Goal: Navigation & Orientation: Find specific page/section

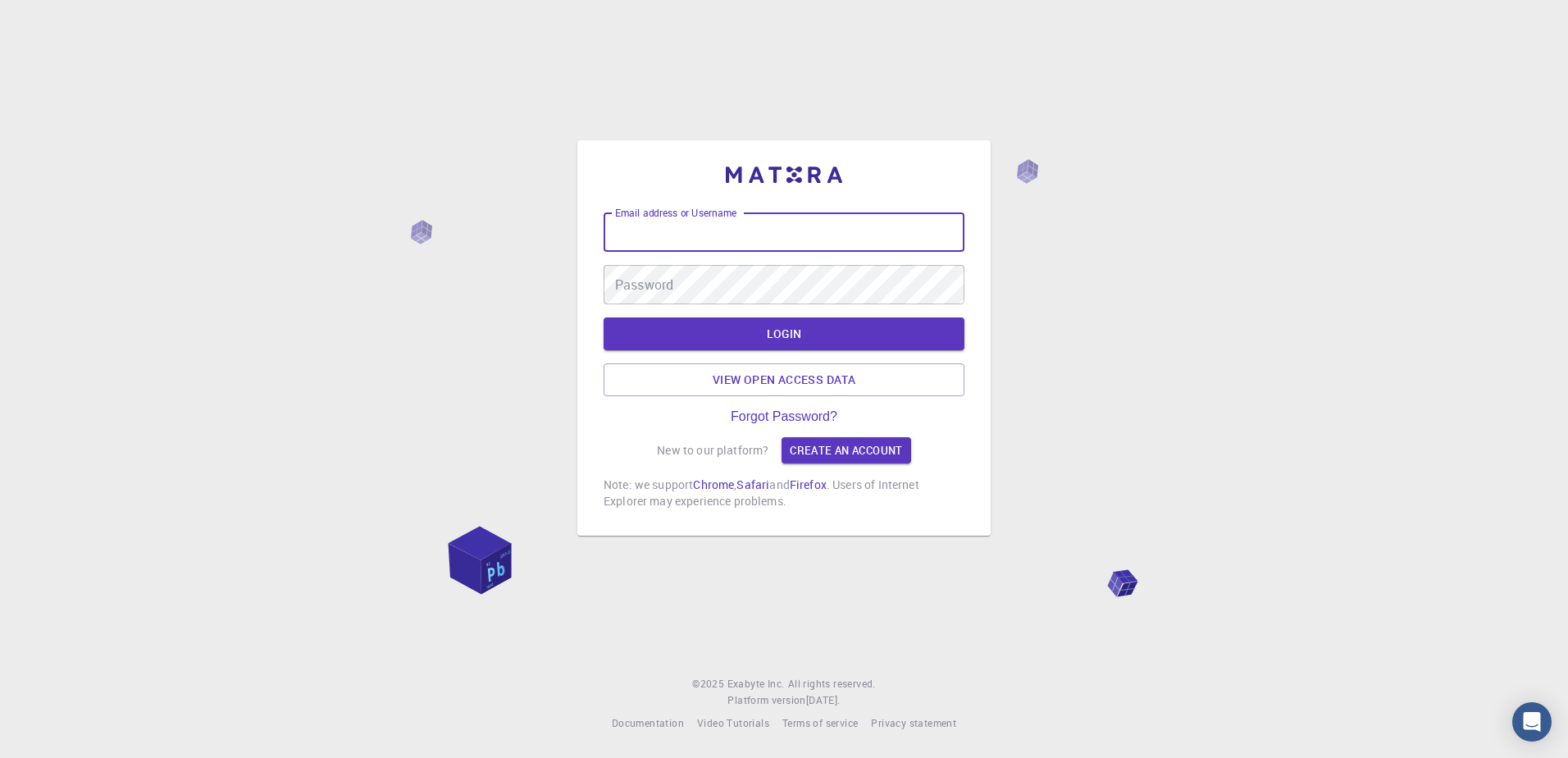
drag, startPoint x: 0, startPoint y: 0, endPoint x: 774, endPoint y: 234, distance: 808.6
click at [774, 234] on input "Email address or Username" at bounding box center [784, 231] width 360 height 39
type input "[EMAIL_ADDRESS][DOMAIN_NAME]"
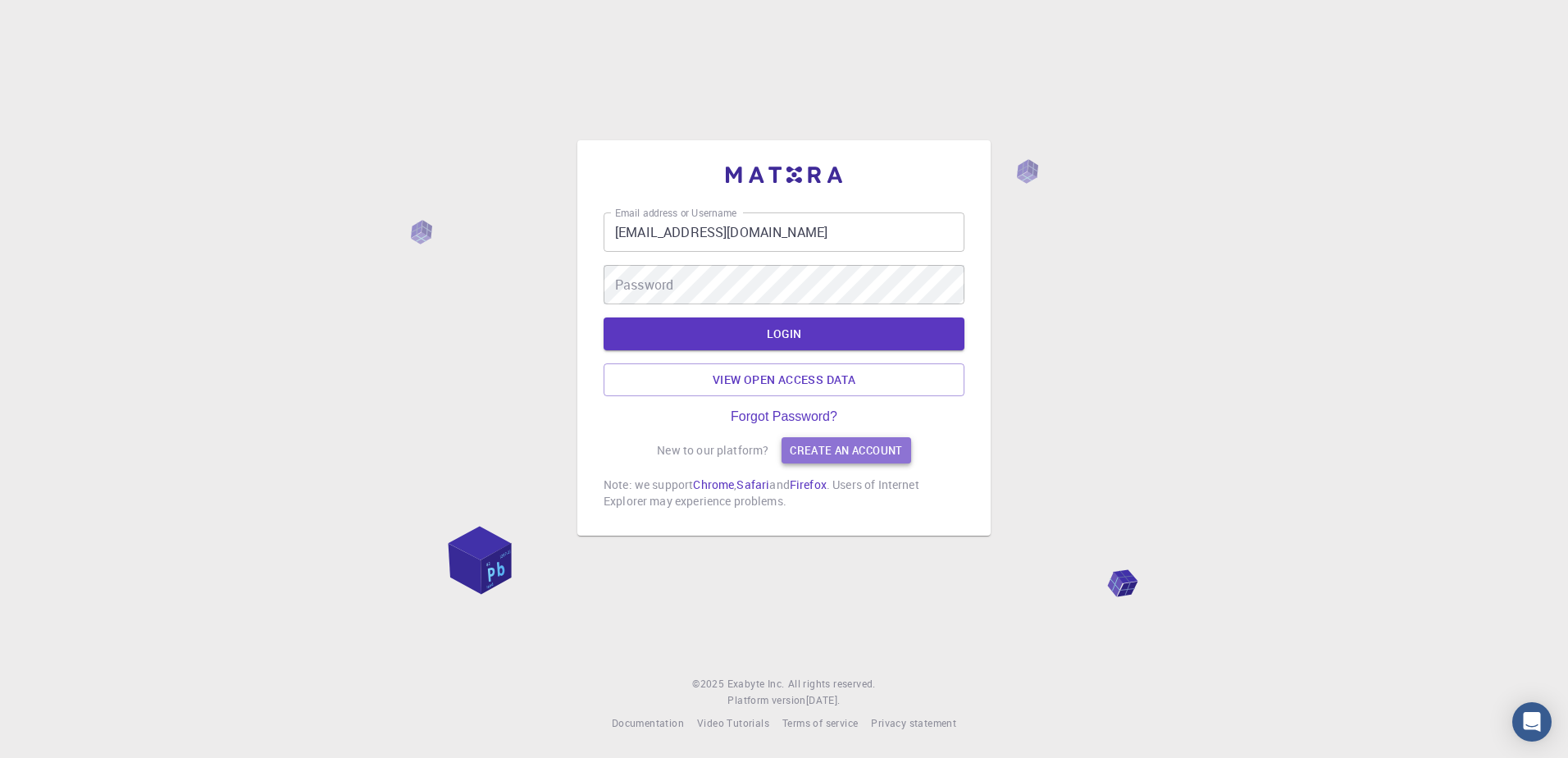
click at [818, 450] on link "Create an account" at bounding box center [845, 450] width 128 height 26
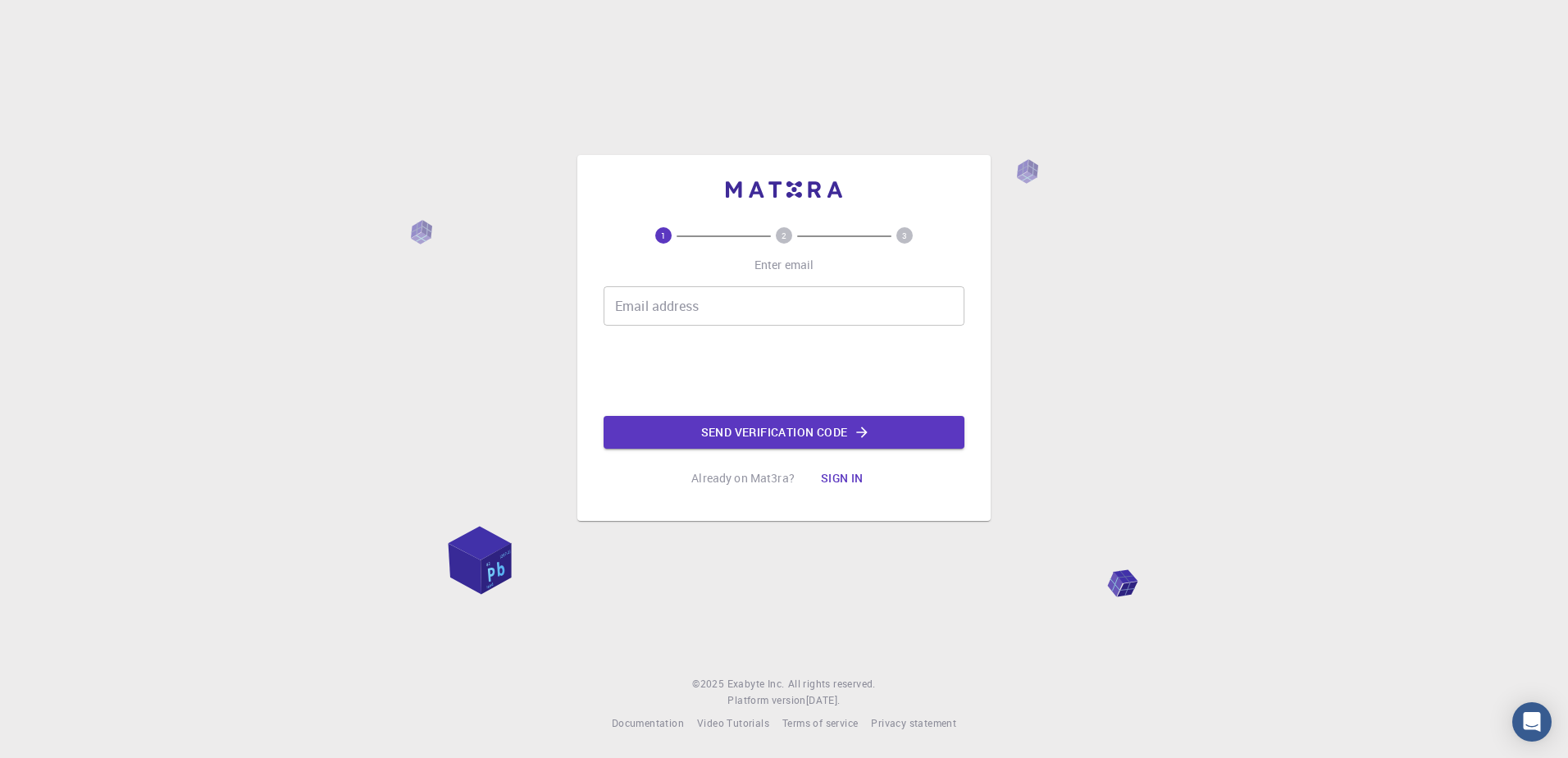
click at [836, 490] on button "Sign in" at bounding box center [843, 478] width 69 height 33
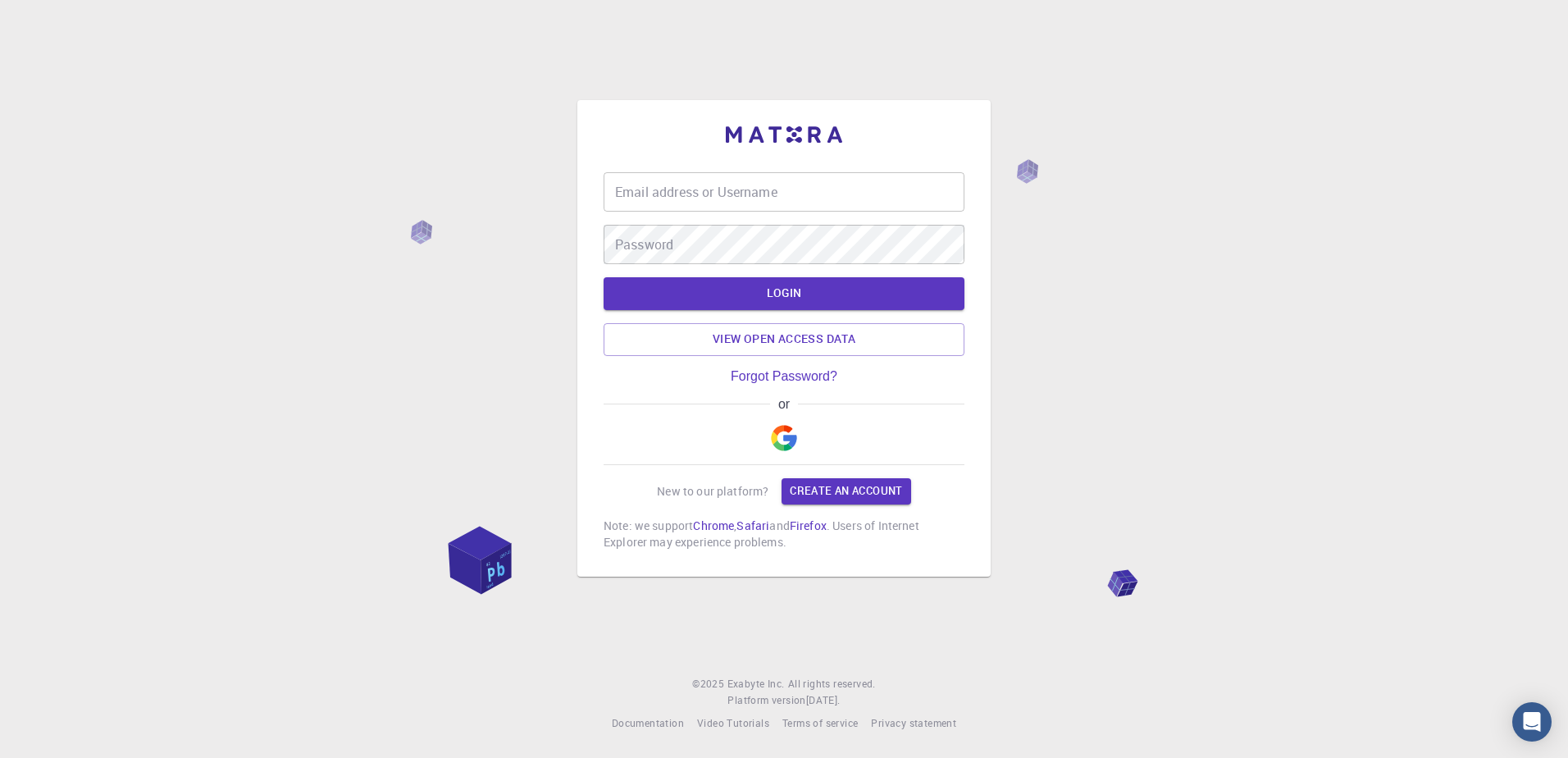
click at [789, 441] on img "button" at bounding box center [784, 438] width 26 height 26
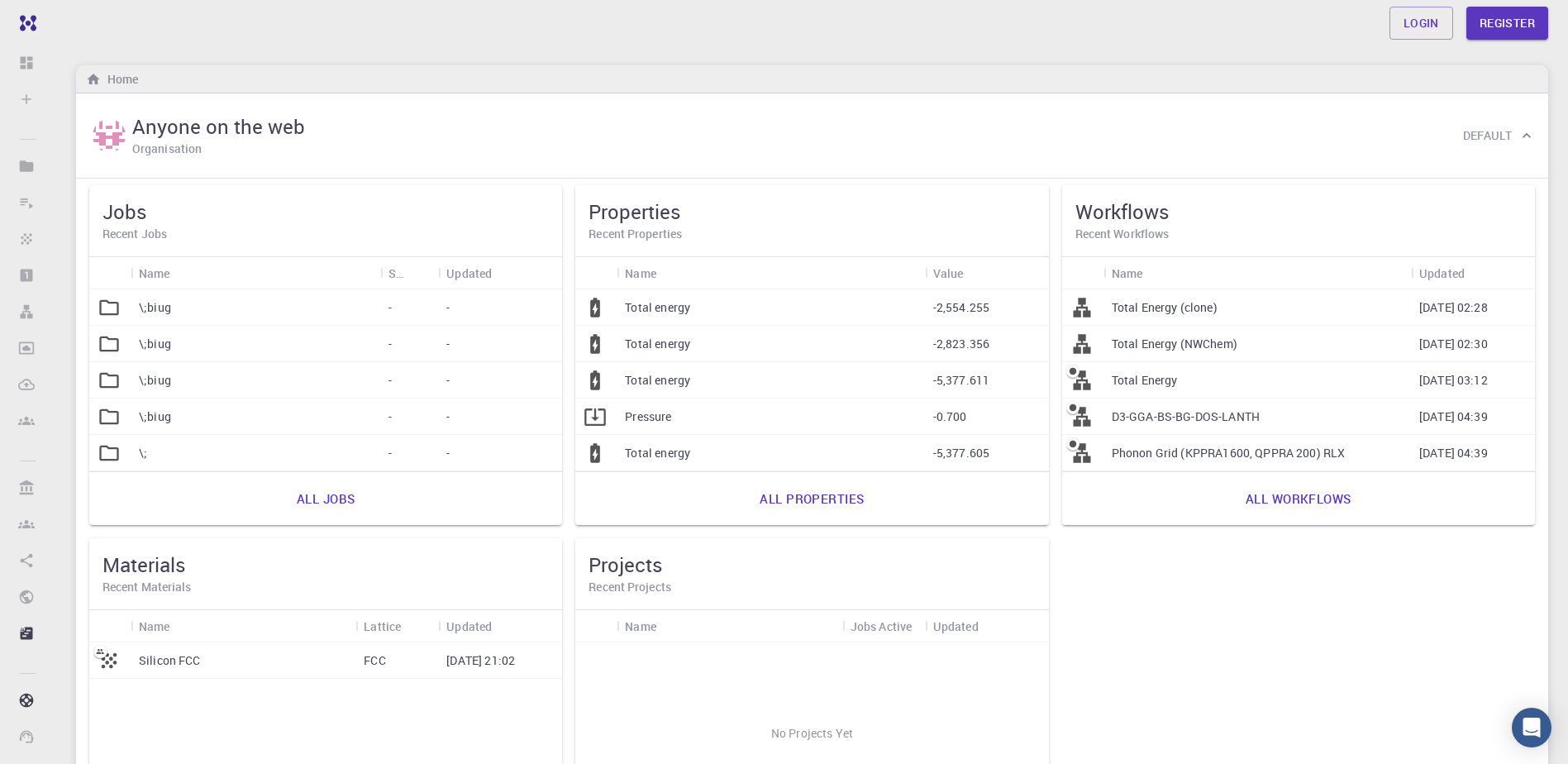
click at [1107, 206] on h5 "Workflows" at bounding box center [1298, 211] width 447 height 27
click at [1163, 601] on div "Jobs Recent Jobs Name Status Updated \;biug - - \;biug - - \;biug - - \;biug - …" at bounding box center [812, 532] width 1459 height 706
click at [676, 133] on div "Anyone on the web Organisation Default" at bounding box center [804, 136] width 1429 height 51
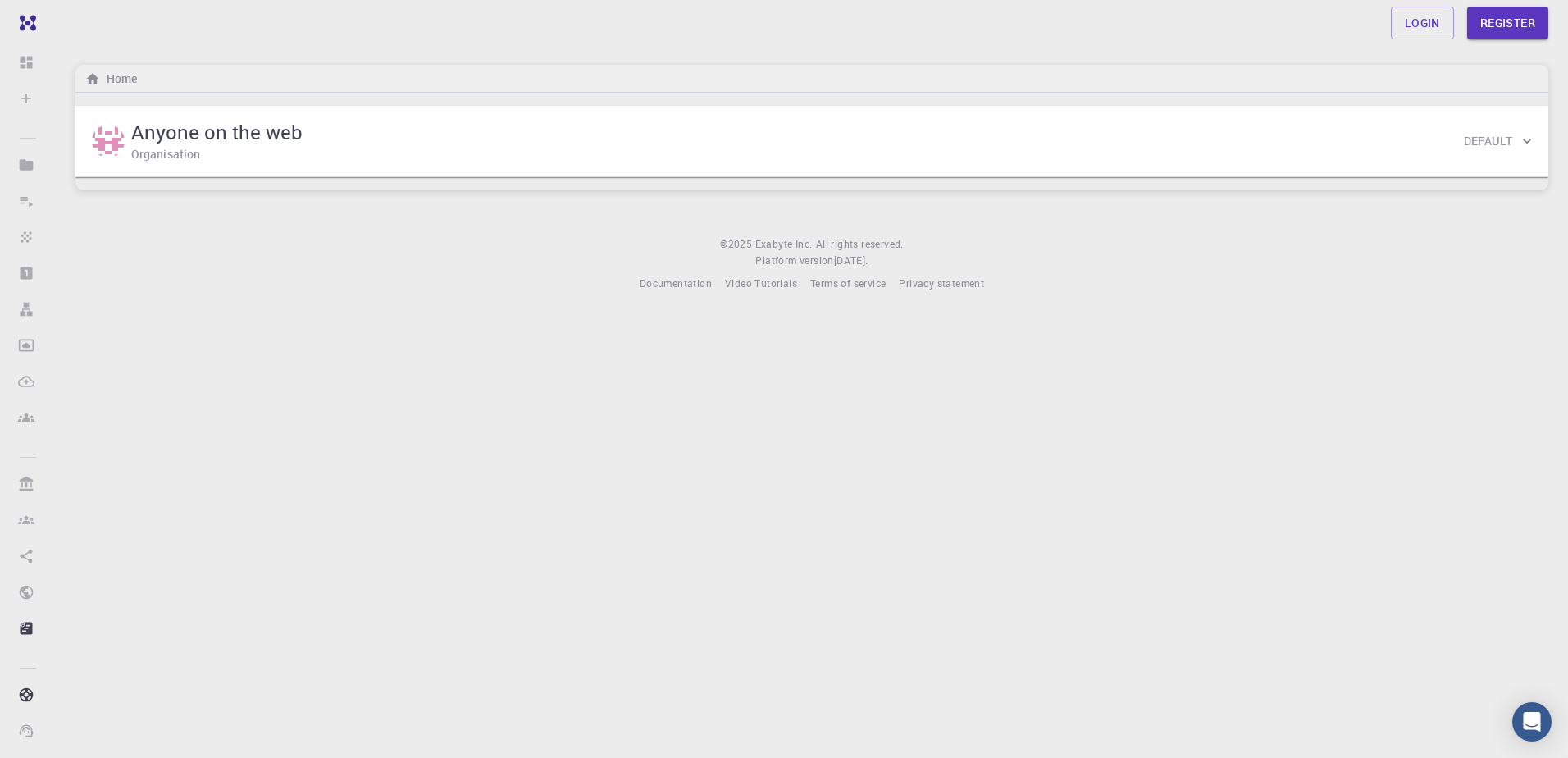
click at [657, 130] on div "Anyone on the web Organisation Default" at bounding box center [804, 141] width 1431 height 51
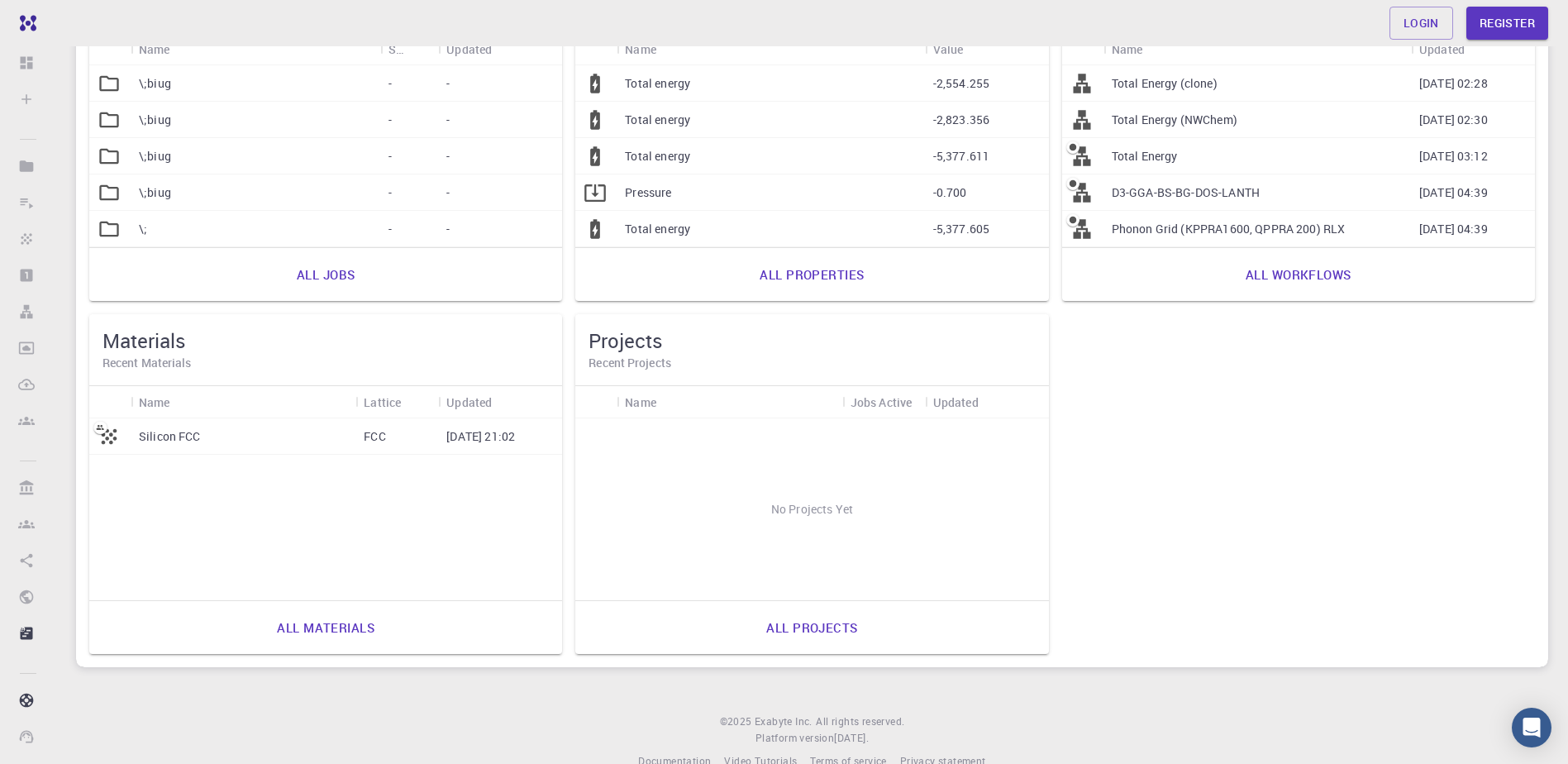
scroll to position [256, 0]
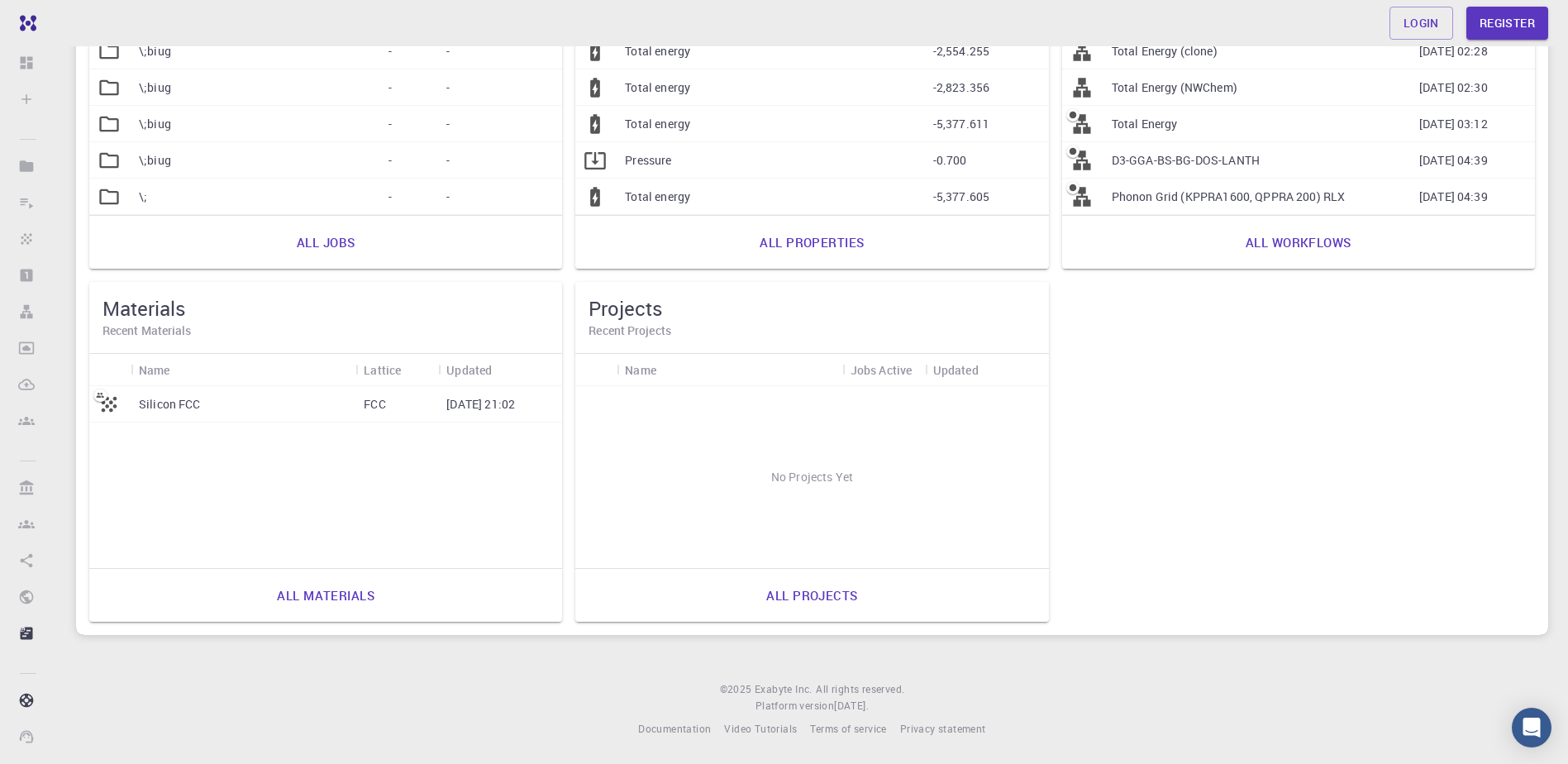
click at [263, 698] on footer "© 2025 Exabyte Inc. All rights reserved. Platform version [DATE] . Documentatio…" at bounding box center [812, 709] width 1512 height 56
click at [306, 604] on link "All materials" at bounding box center [326, 594] width 134 height 39
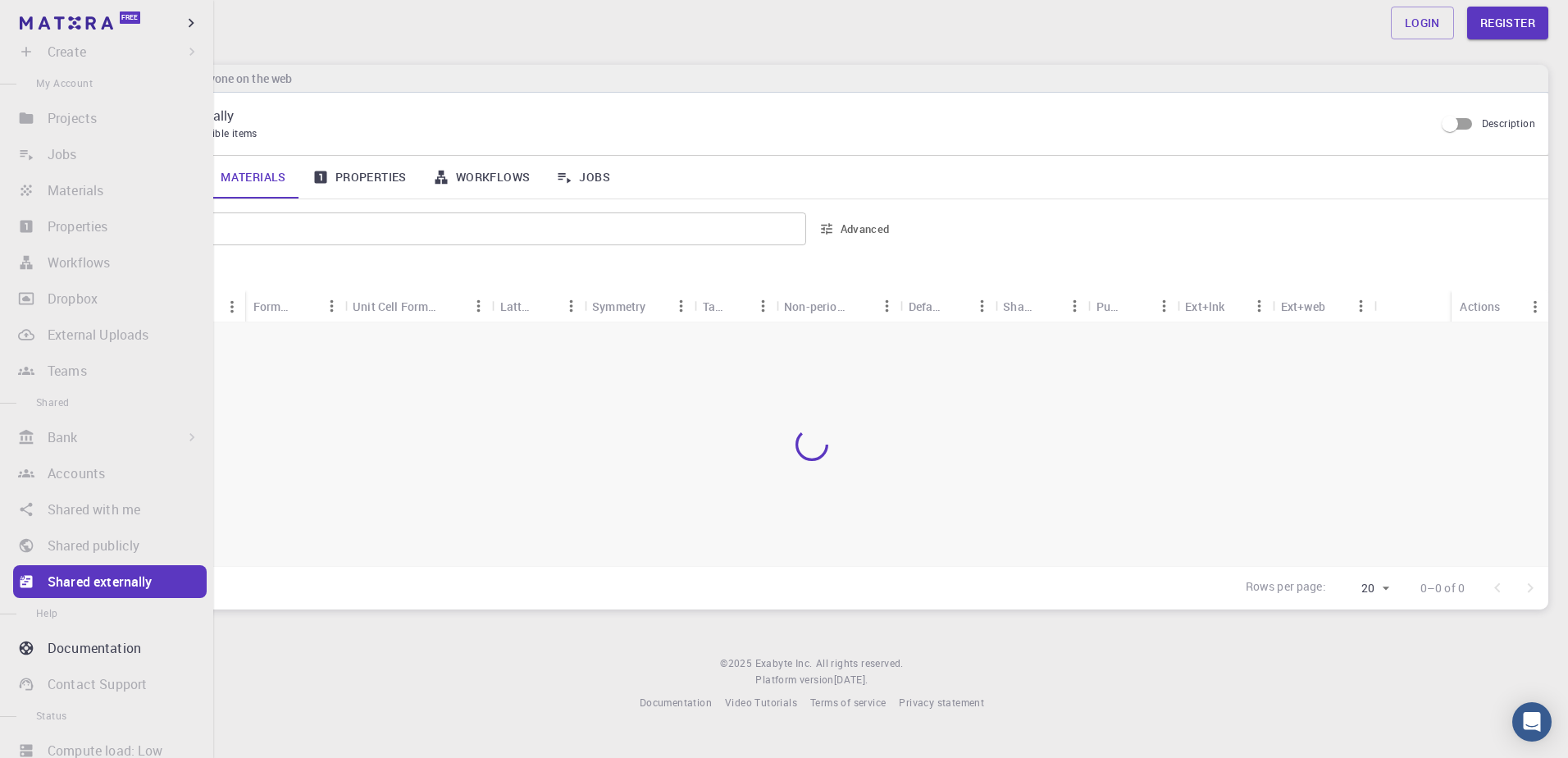
scroll to position [96, 0]
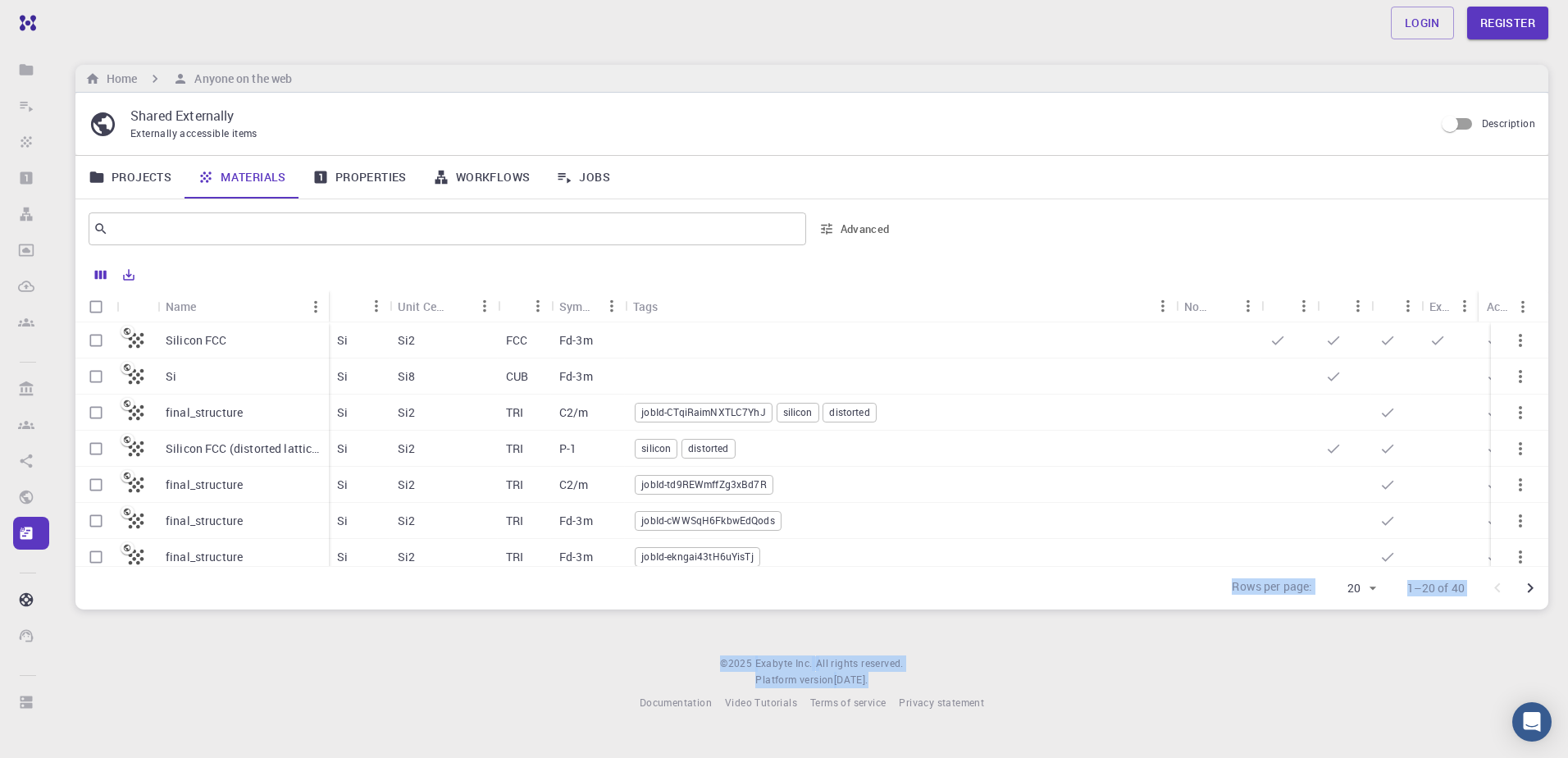
drag, startPoint x: 252, startPoint y: 605, endPoint x: 223, endPoint y: 652, distance: 55.2
click at [223, 652] on div "Login Register Home Anyone on the web Shared Externally Externally accessible i…" at bounding box center [812, 369] width 1512 height 737
drag, startPoint x: 223, startPoint y: 652, endPoint x: 177, endPoint y: 624, distance: 53.9
click at [177, 624] on div "Login Register Home Anyone on the web Shared Externally Externally accessible i…" at bounding box center [812, 369] width 1512 height 737
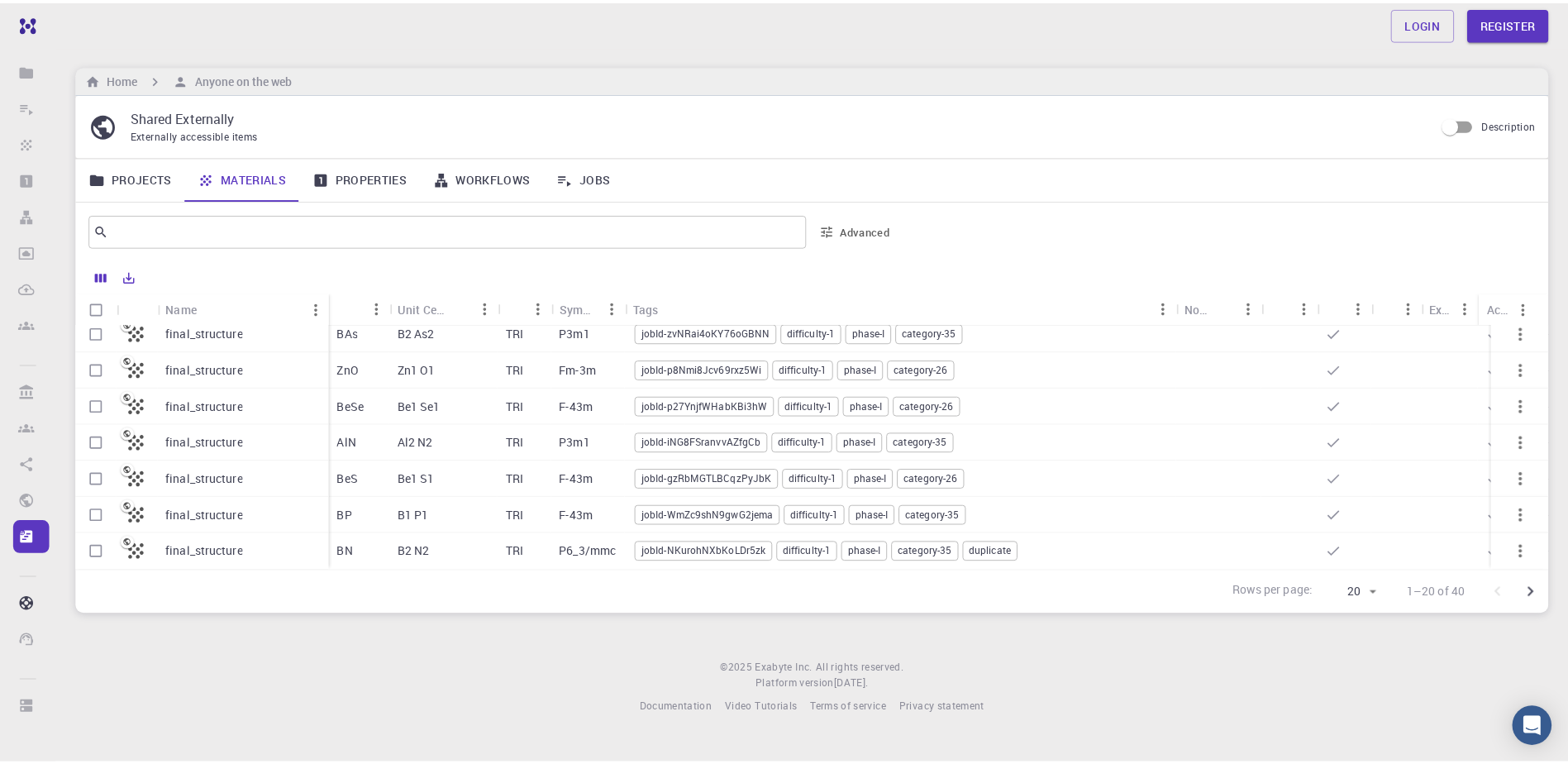
scroll to position [0, 0]
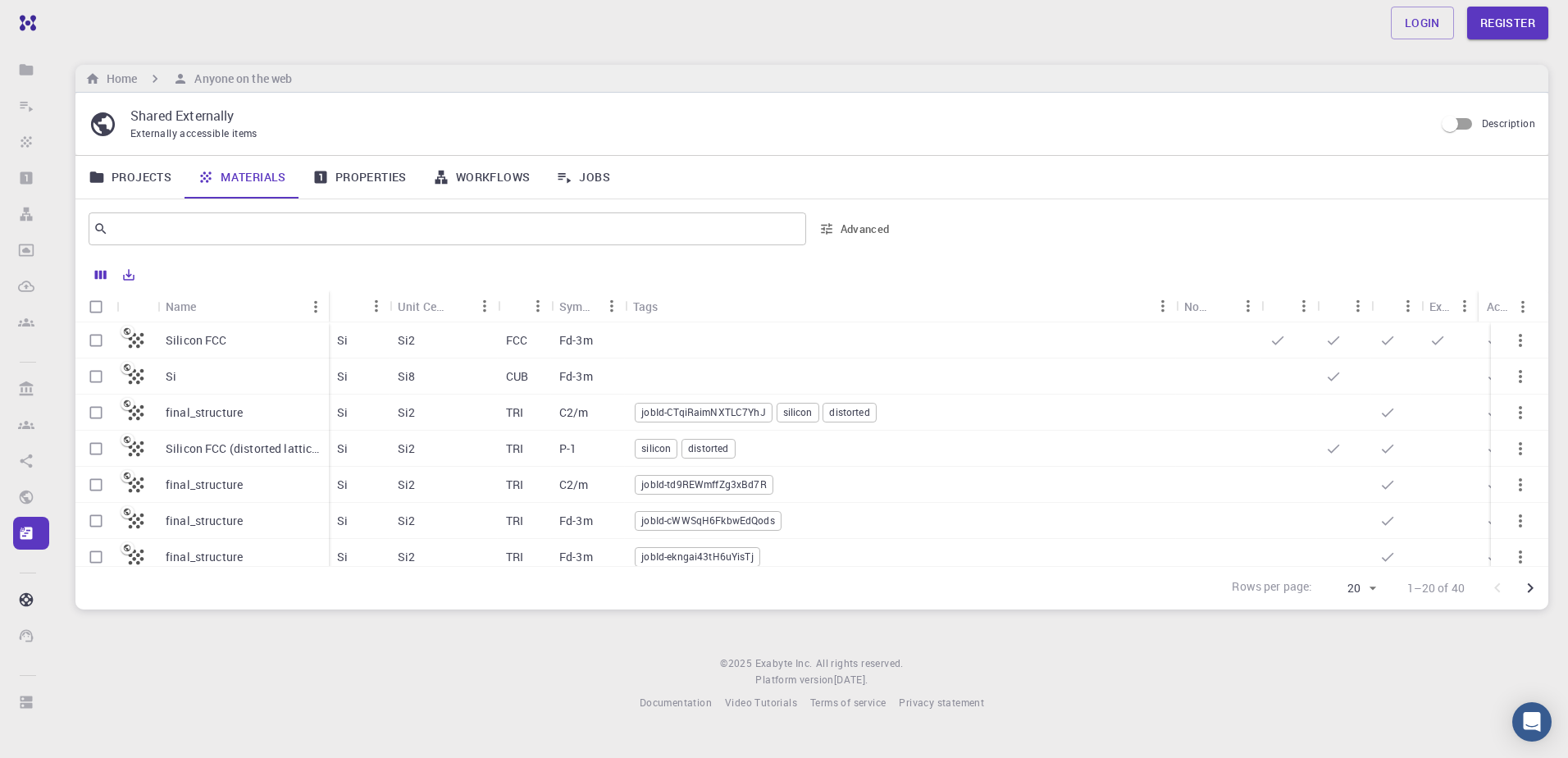
click at [430, 670] on footer "© 2025 Exabyte Inc. All rights reserved. Platform version [DATE] . Documentatio…" at bounding box center [812, 682] width 1512 height 56
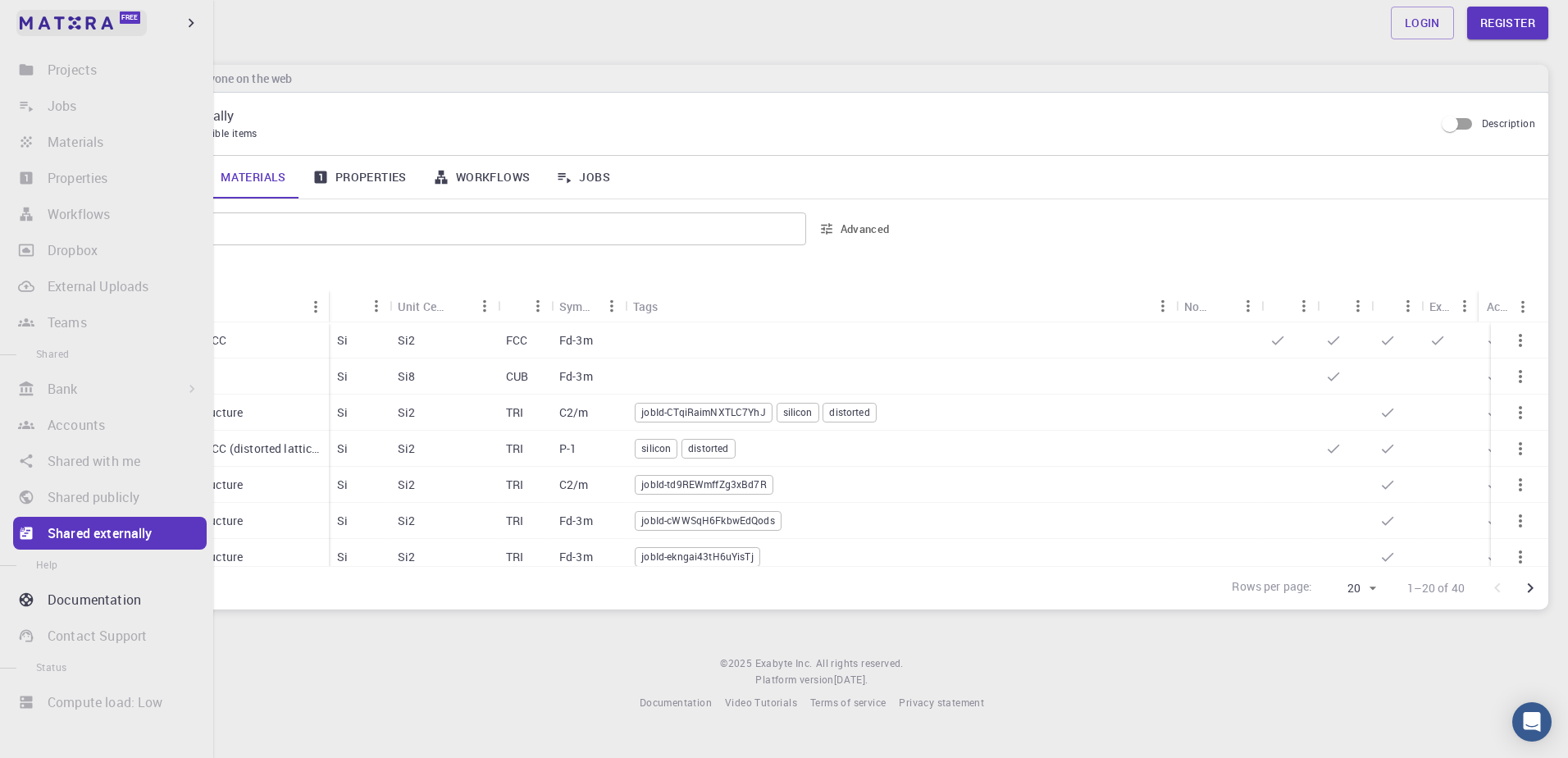
click at [21, 20] on link "Free" at bounding box center [81, 23] width 130 height 26
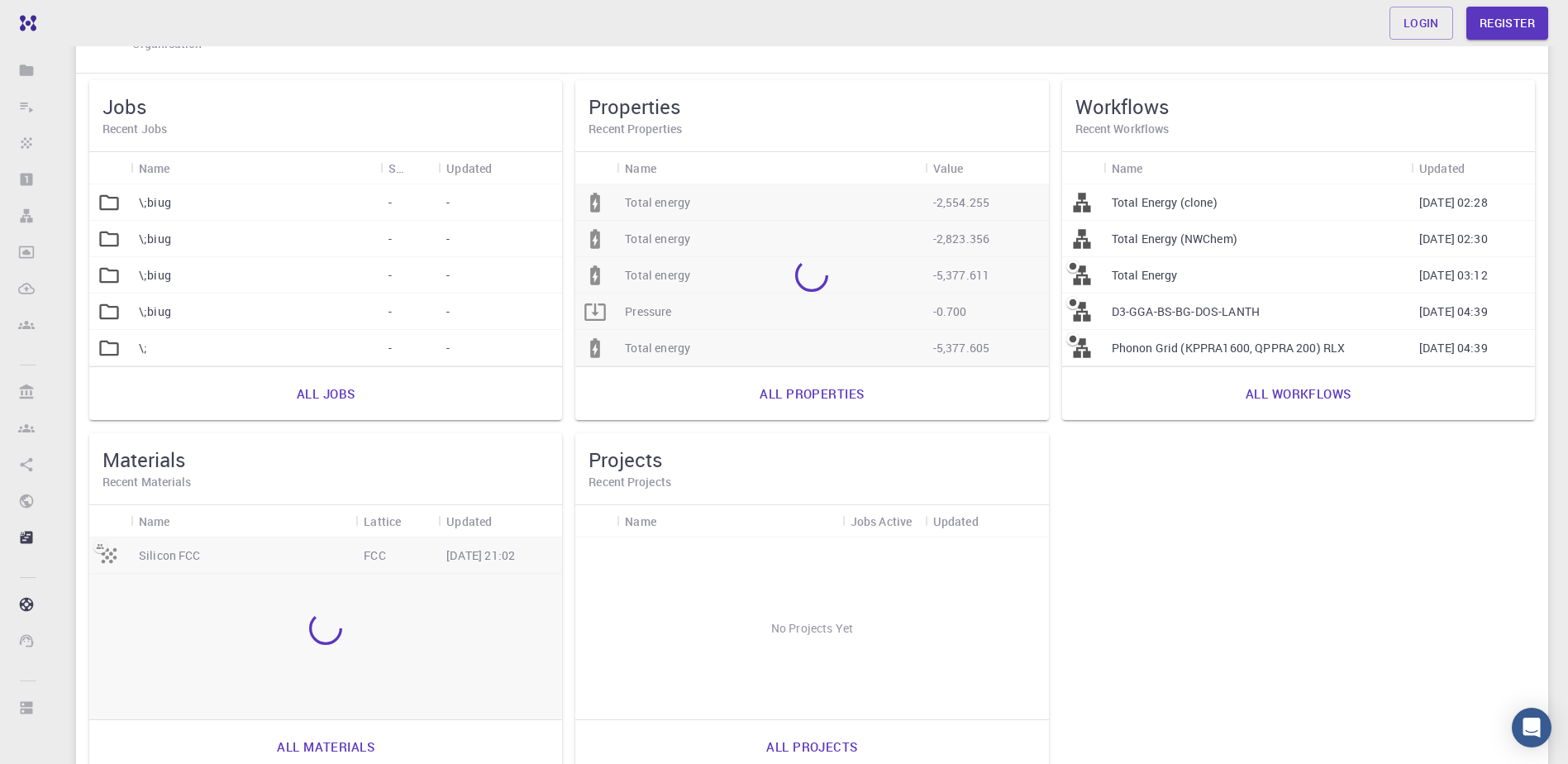
scroll to position [256, 0]
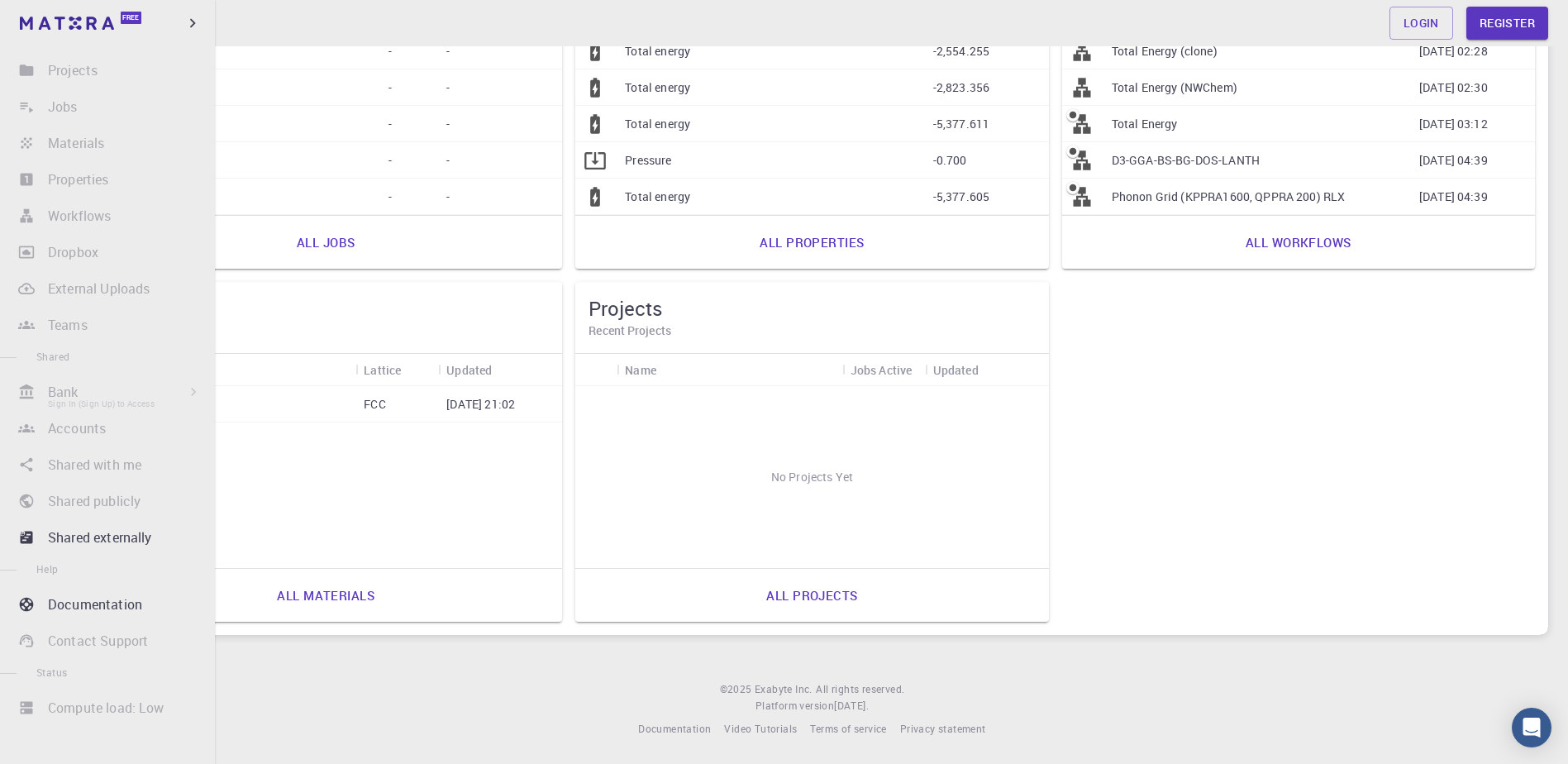
click at [183, 389] on li "Bank Sign In (Sign Up) to Access Materials Workflows" at bounding box center [107, 392] width 215 height 33
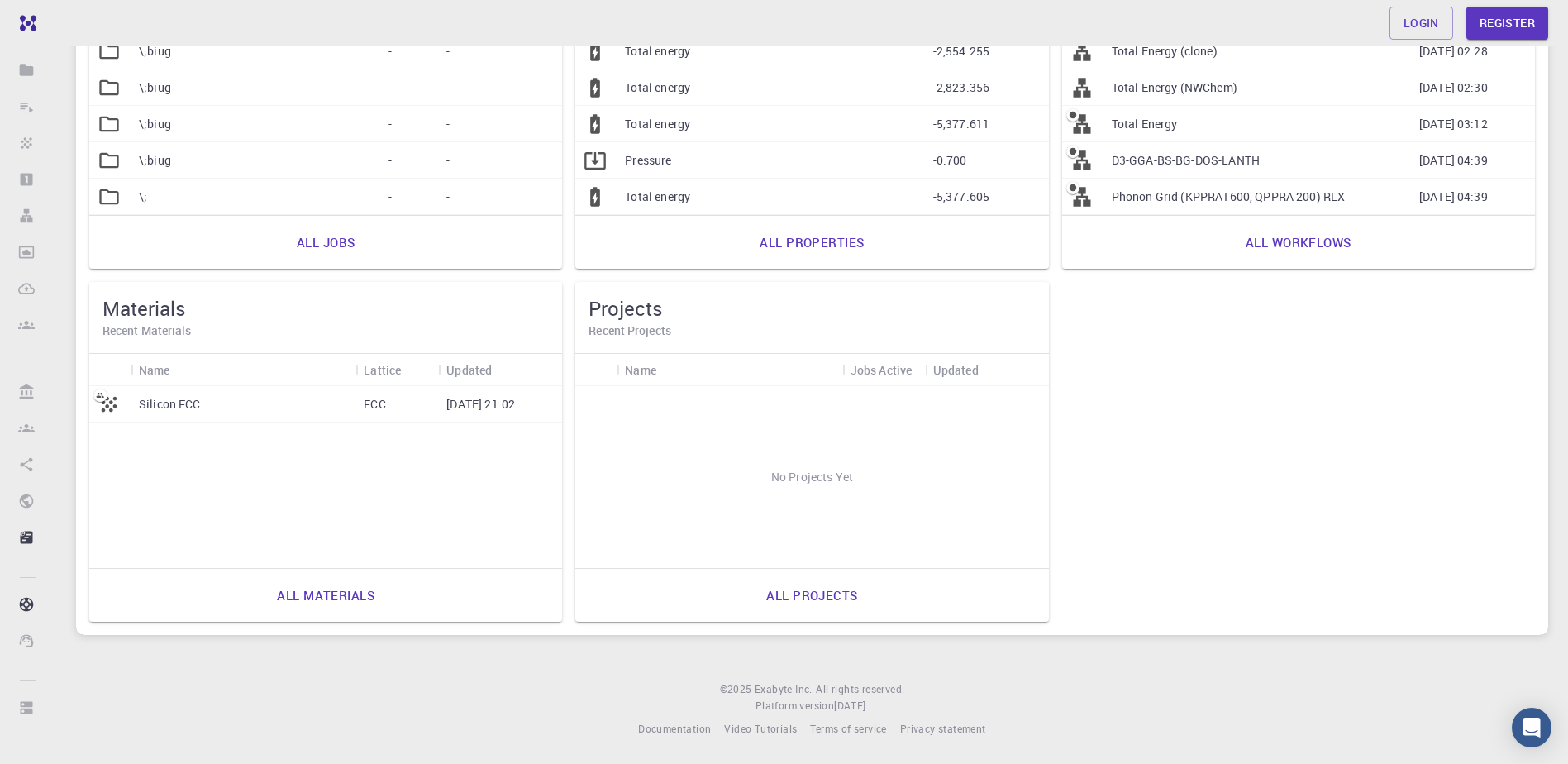
click at [477, 690] on footer "© 2025 Exabyte Inc. All rights reserved. Platform version [DATE] . Documentatio…" at bounding box center [812, 709] width 1512 height 56
click at [1383, 17] on div "Login Register" at bounding box center [812, 23] width 1512 height 33
click at [1407, 14] on link "Login" at bounding box center [1421, 23] width 63 height 33
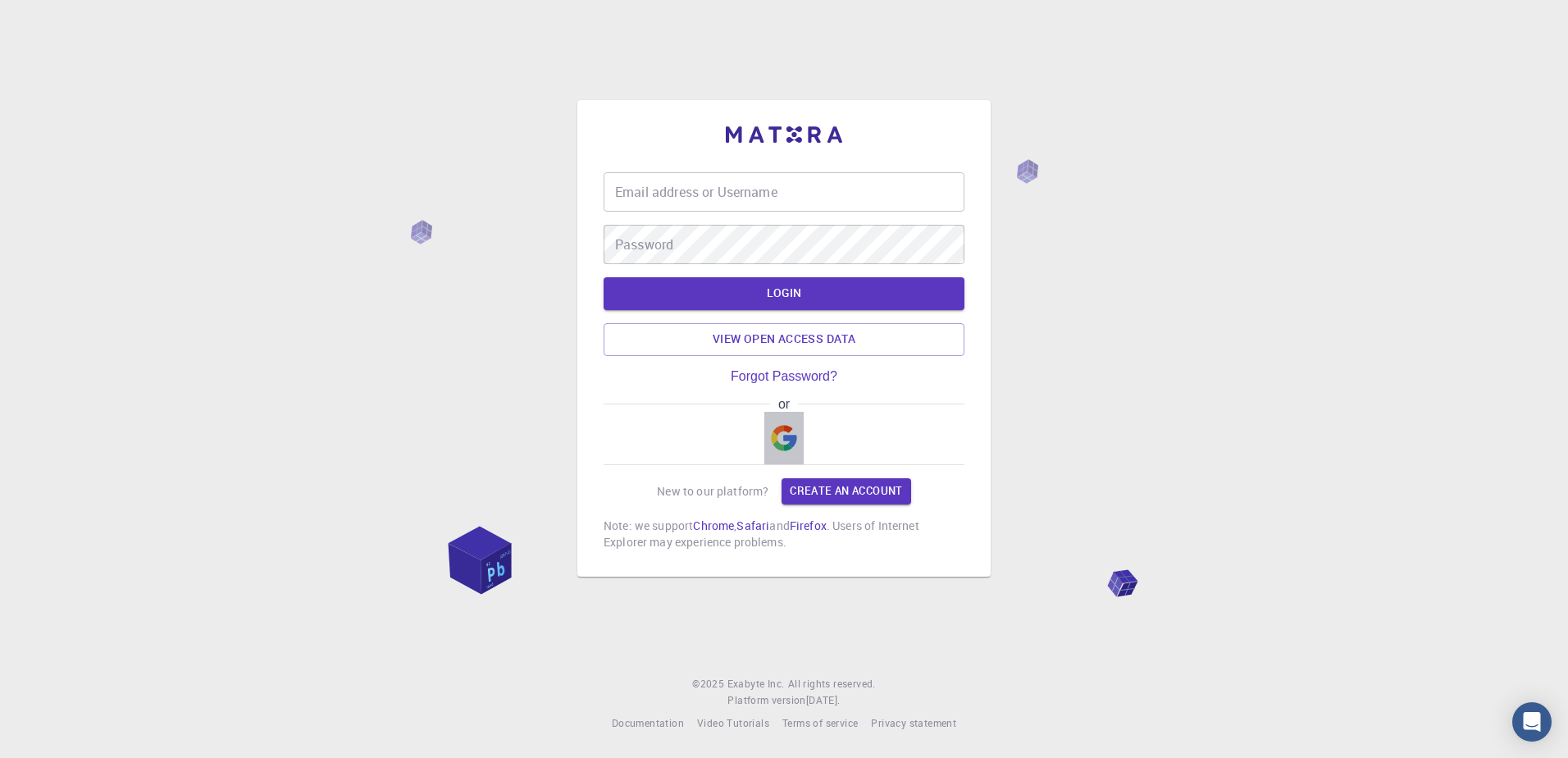
click at [784, 447] on img "button" at bounding box center [784, 438] width 26 height 26
click at [783, 440] on img "button" at bounding box center [784, 438] width 26 height 26
click at [798, 445] on button "button" at bounding box center [784, 438] width 39 height 53
